Goal: Find specific page/section: Find specific page/section

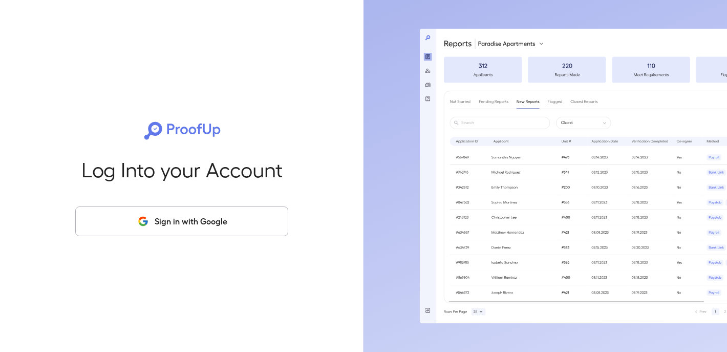
click at [234, 218] on button "Sign in with Google" at bounding box center [181, 221] width 213 height 30
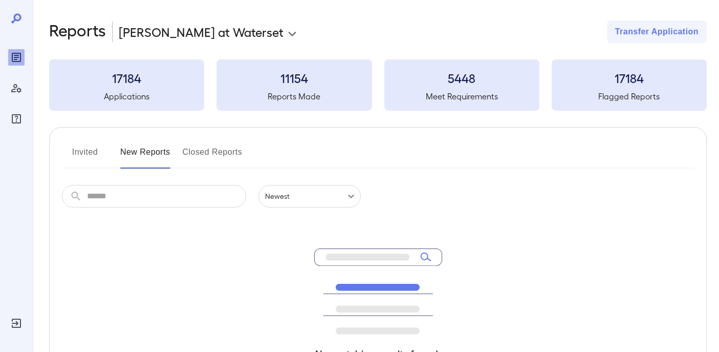
click at [222, 156] on button "Closed Reports" at bounding box center [213, 156] width 60 height 25
click at [77, 156] on button "Invited" at bounding box center [85, 156] width 46 height 25
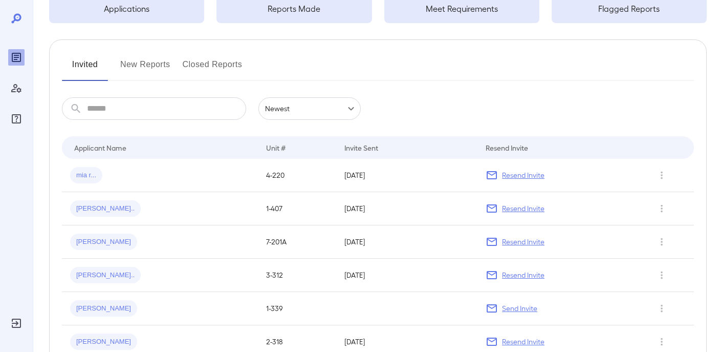
scroll to position [88, 0]
click at [362, 146] on div "Invite Sent" at bounding box center [362, 147] width 34 height 12
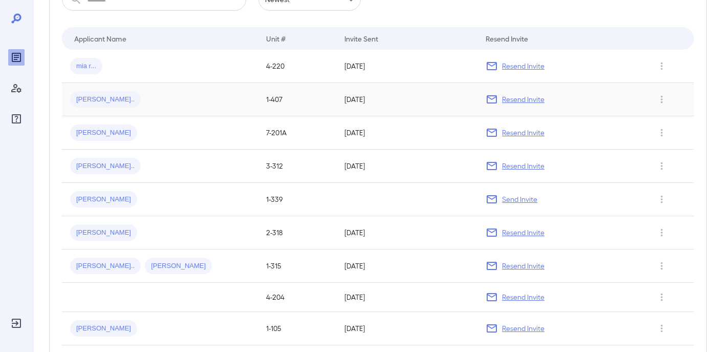
scroll to position [139, 0]
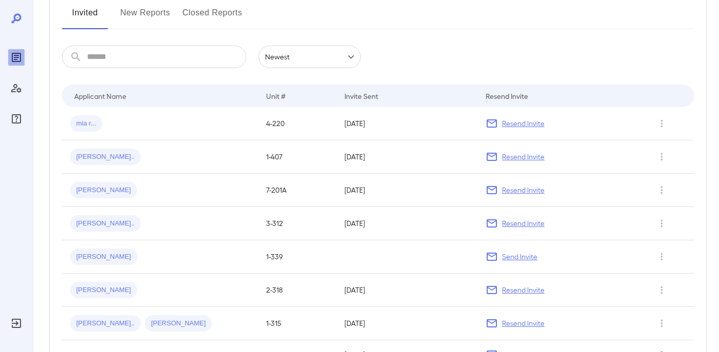
click at [148, 17] on button "New Reports" at bounding box center [145, 17] width 50 height 25
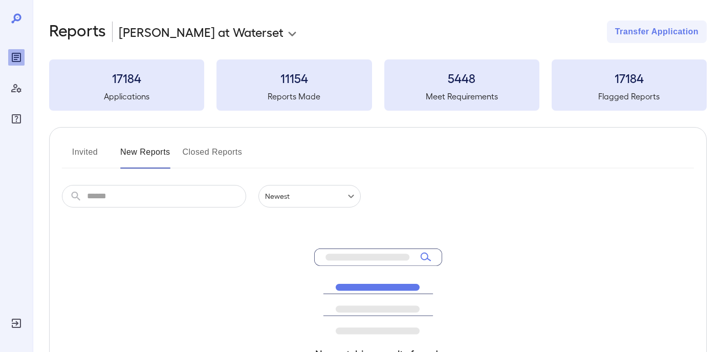
click at [207, 159] on button "Closed Reports" at bounding box center [213, 156] width 60 height 25
click at [83, 156] on button "Invited" at bounding box center [85, 156] width 46 height 25
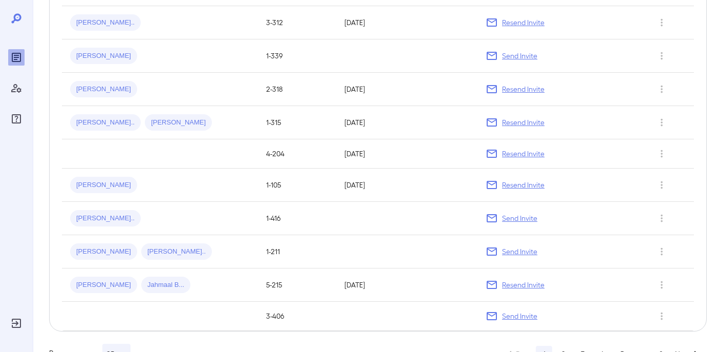
scroll to position [147, 0]
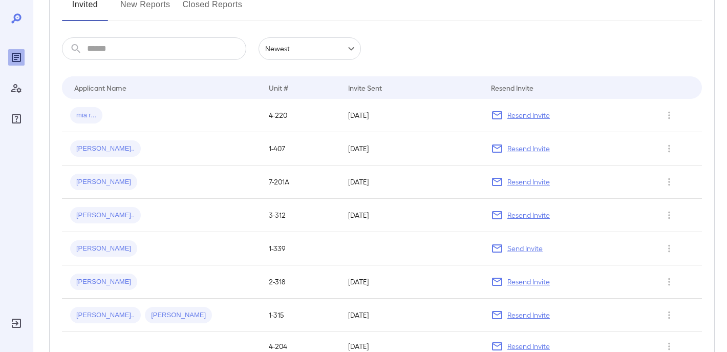
click at [319, 56] on body "**********" at bounding box center [363, 29] width 727 height 352
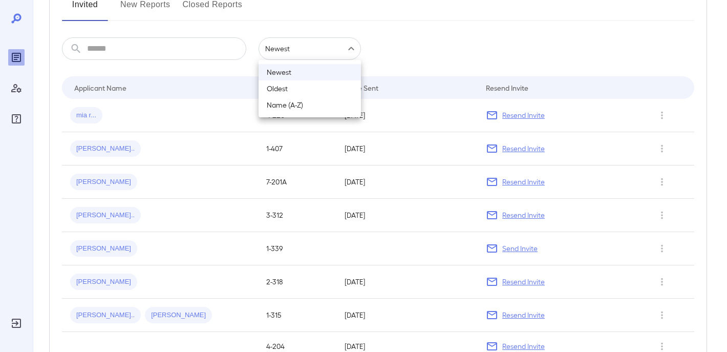
click at [310, 70] on li "Newest" at bounding box center [310, 72] width 102 height 16
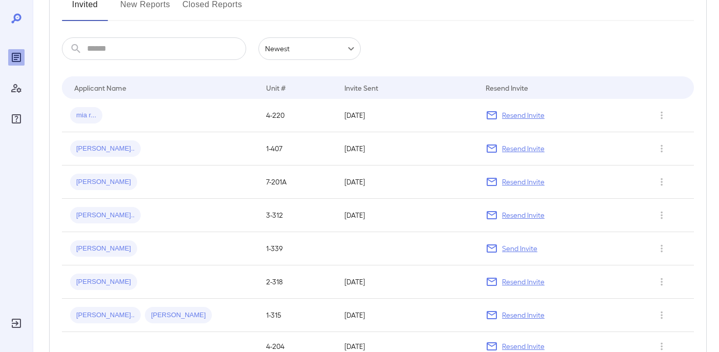
click at [149, 51] on input "text" at bounding box center [166, 48] width 159 height 23
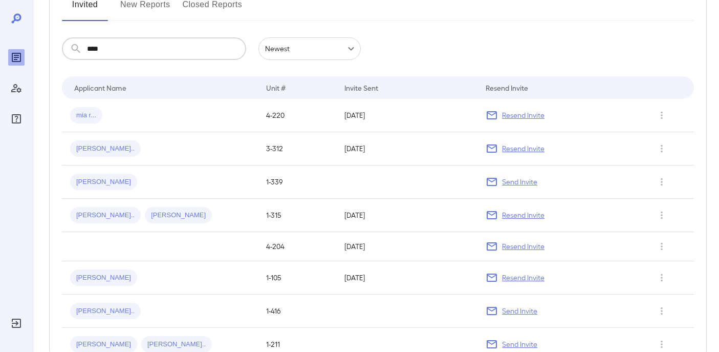
scroll to position [137, 0]
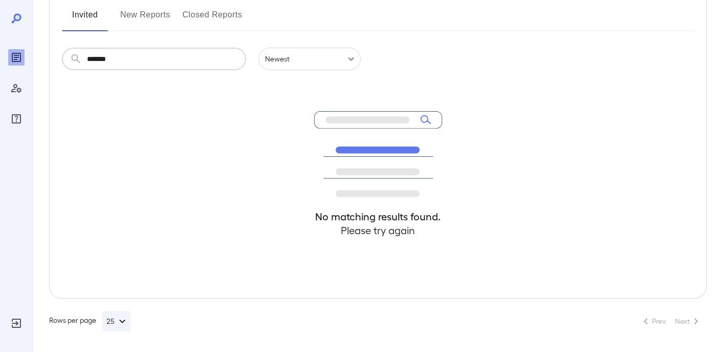
type input "*******"
click at [158, 59] on input "*******" at bounding box center [166, 59] width 159 height 23
